Goal: Navigation & Orientation: Find specific page/section

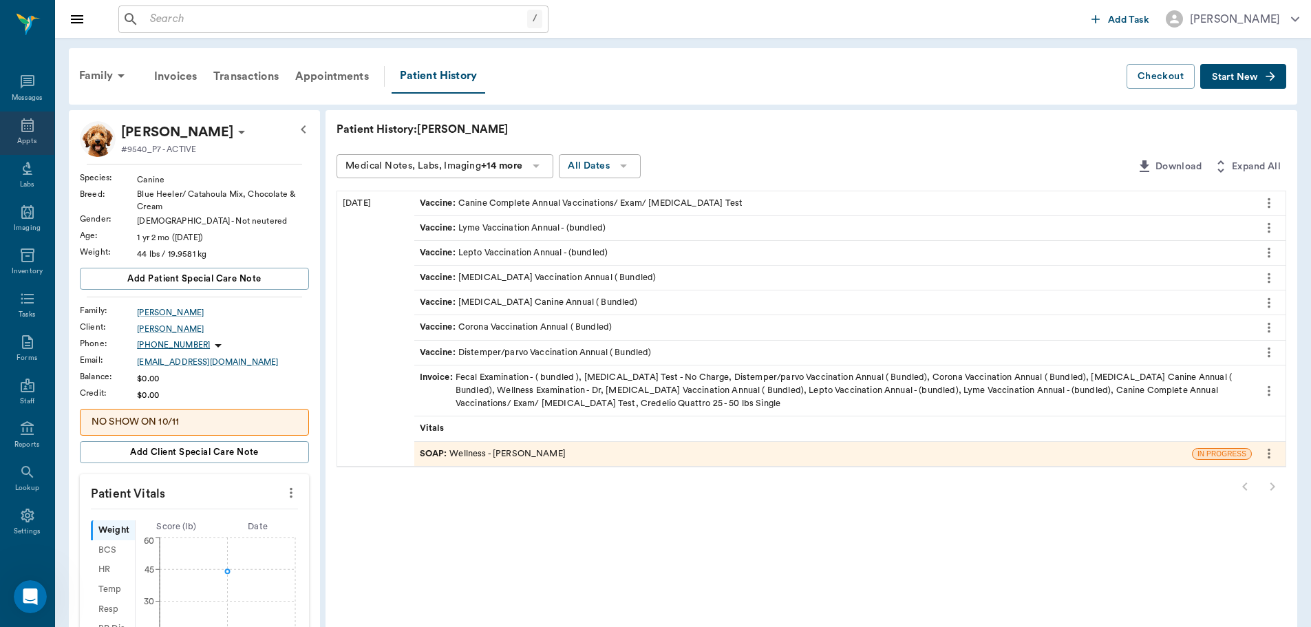
click at [21, 127] on icon at bounding box center [27, 125] width 12 height 14
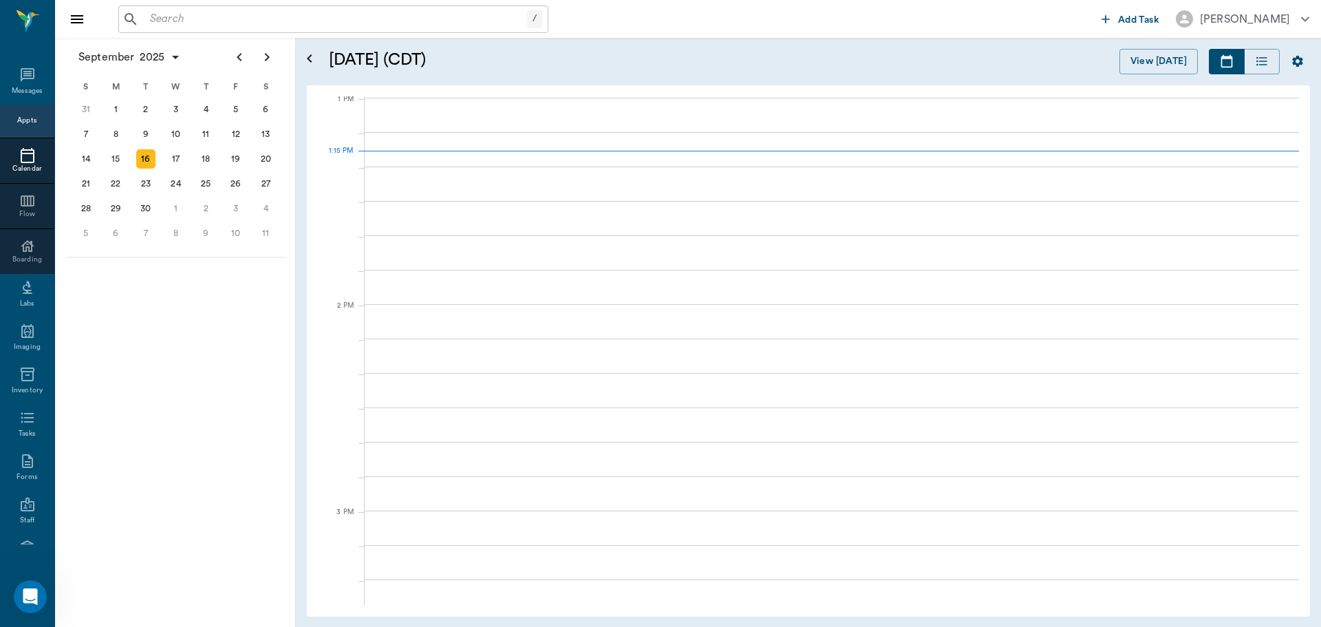
scroll to position [1035, 0]
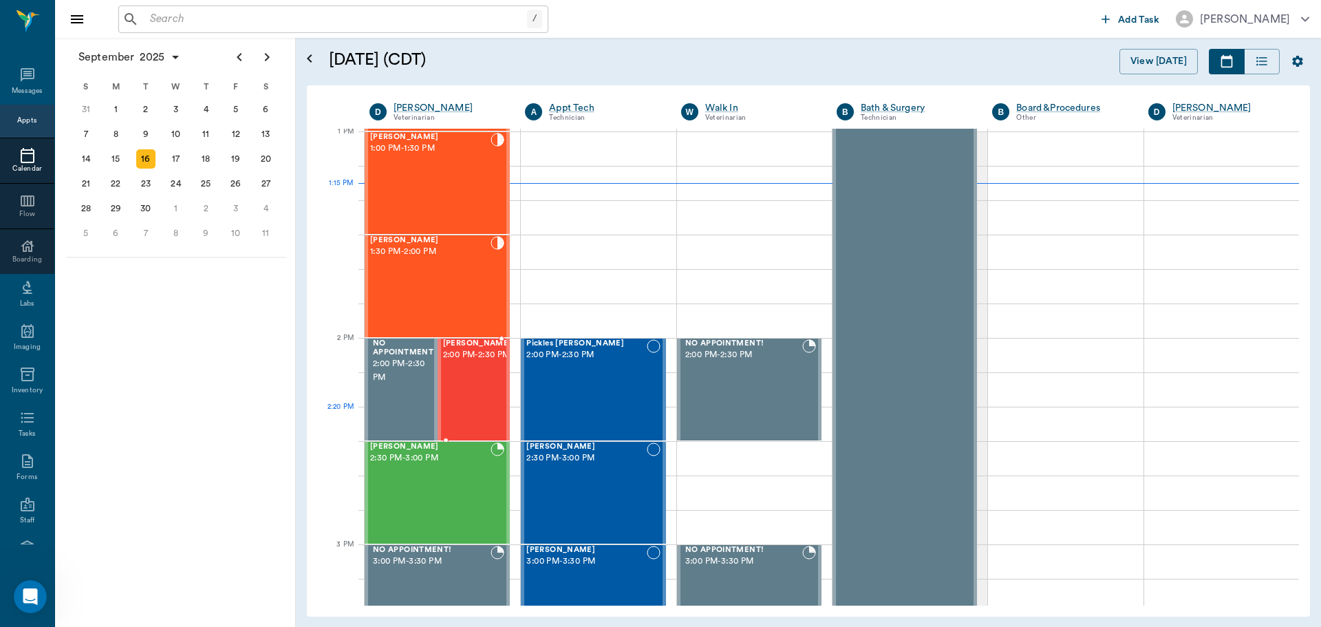
click at [471, 413] on div "[PERSON_NAME] 2:00 PM - 2:30 PM" at bounding box center [477, 389] width 69 height 100
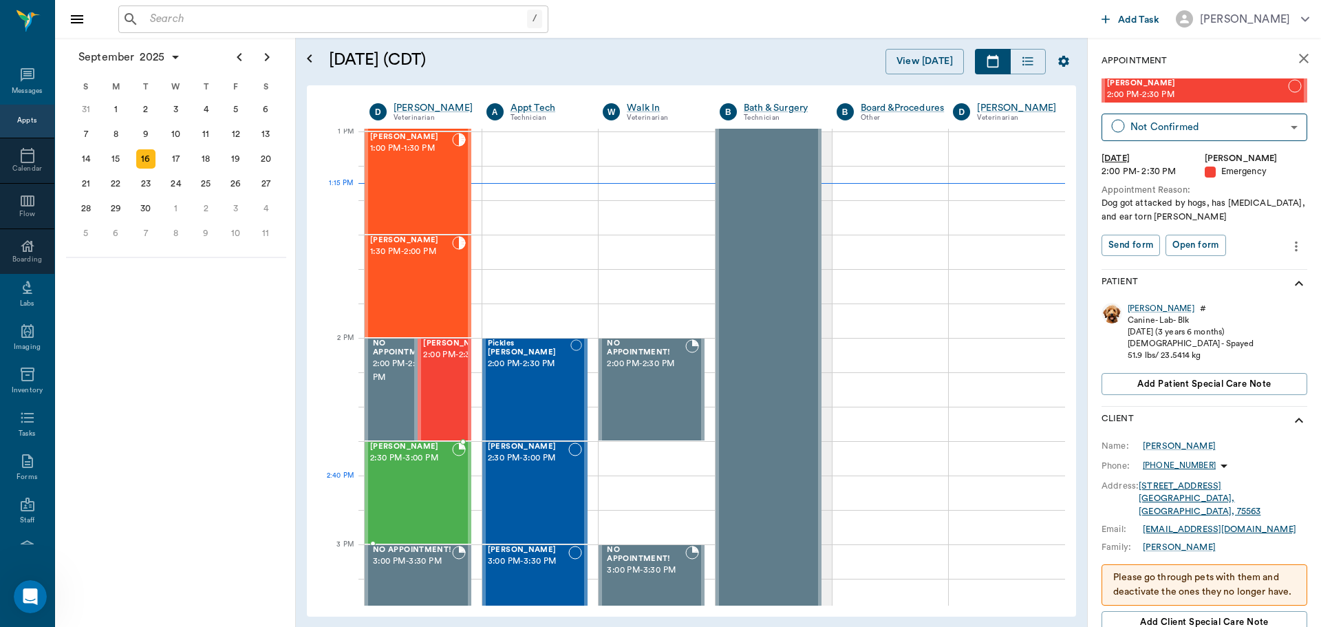
click at [422, 480] on div "[PERSON_NAME] 2:30 PM - 3:00 PM" at bounding box center [411, 492] width 82 height 100
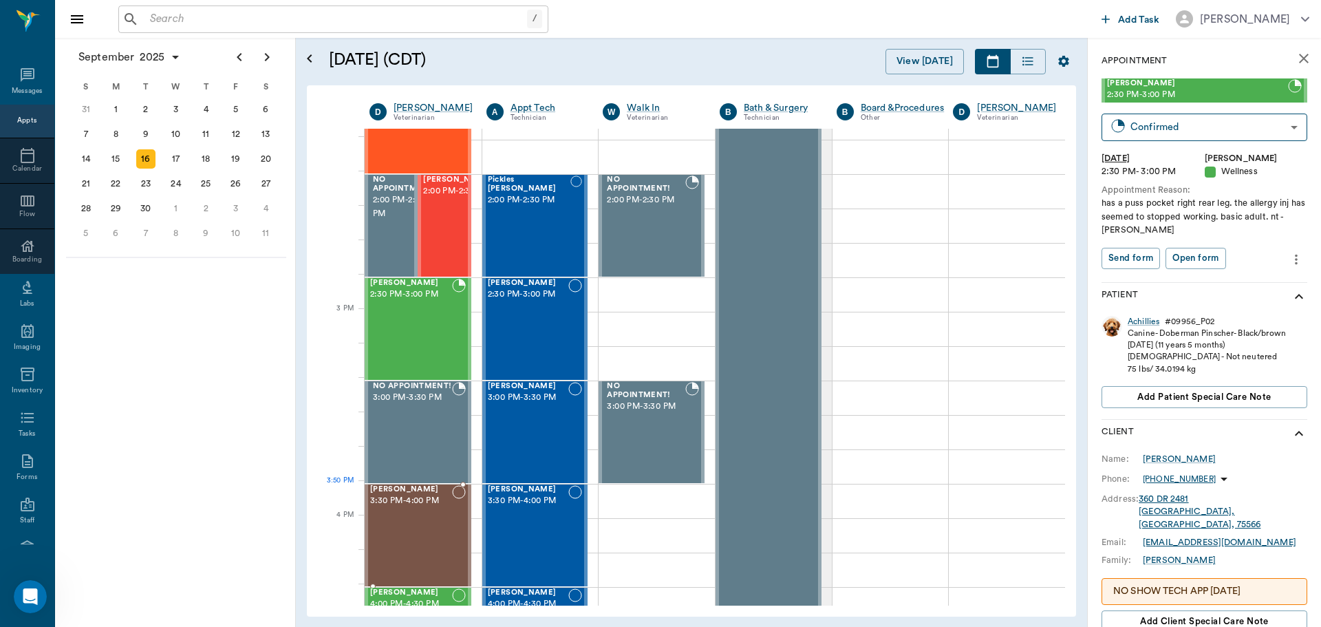
scroll to position [1172, 0]
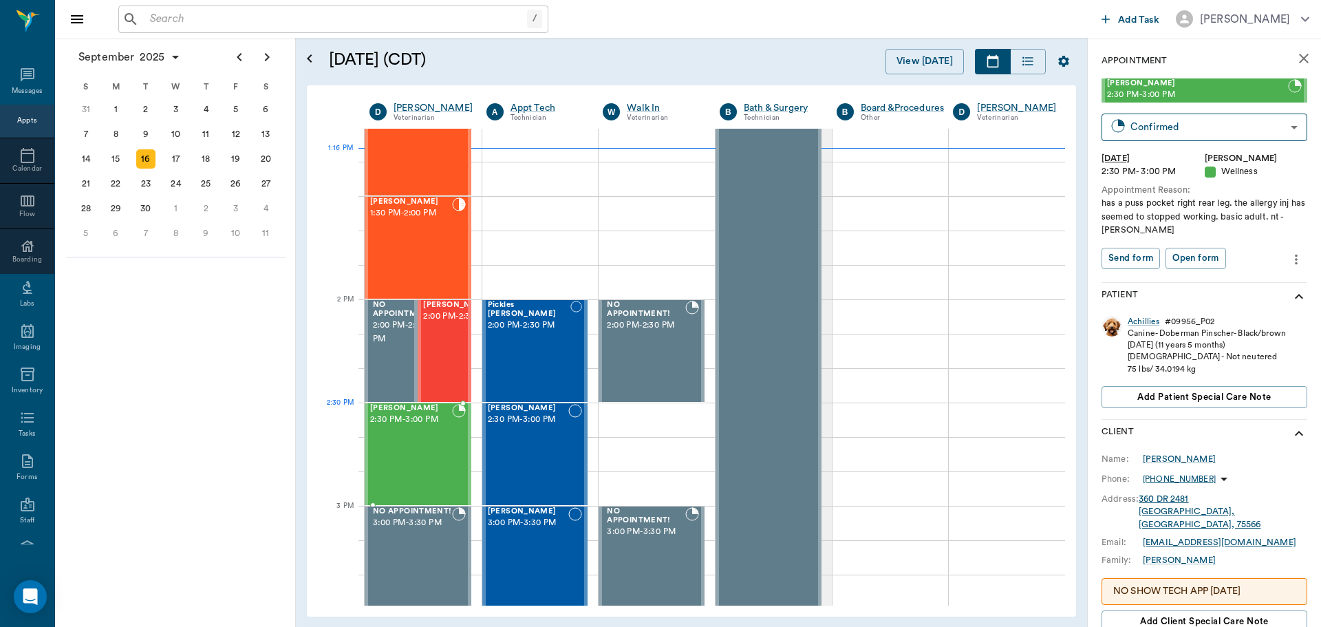
scroll to position [1035, 0]
